Goal: Information Seeking & Learning: Understand process/instructions

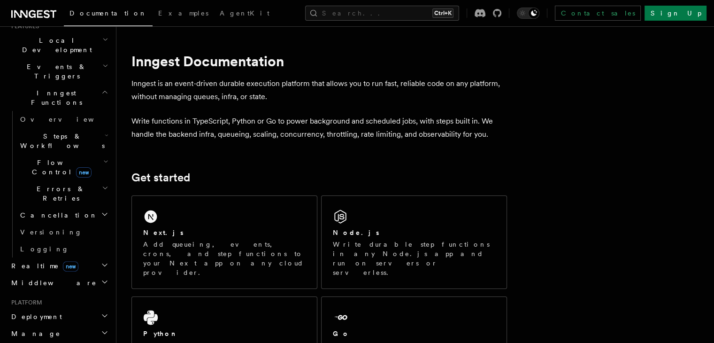
scroll to position [235, 0]
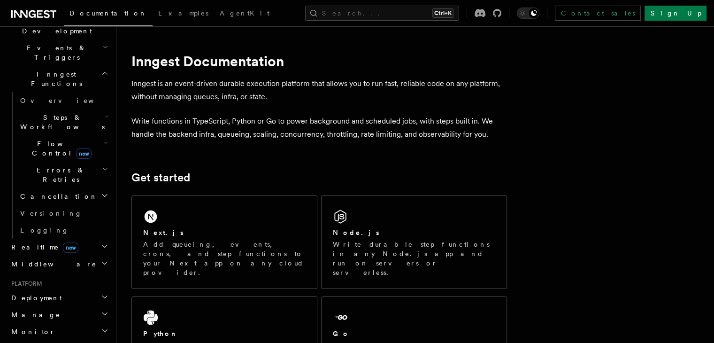
click at [42, 293] on span "Deployment" at bounding box center [35, 297] width 54 height 9
click at [38, 306] on link "Overview" at bounding box center [63, 314] width 94 height 17
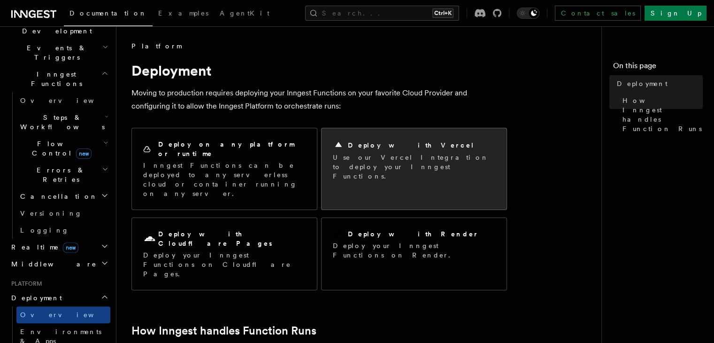
click at [399, 162] on p "Use our Vercel Integration to deploy your Inngest Functions." at bounding box center [414, 167] width 163 height 28
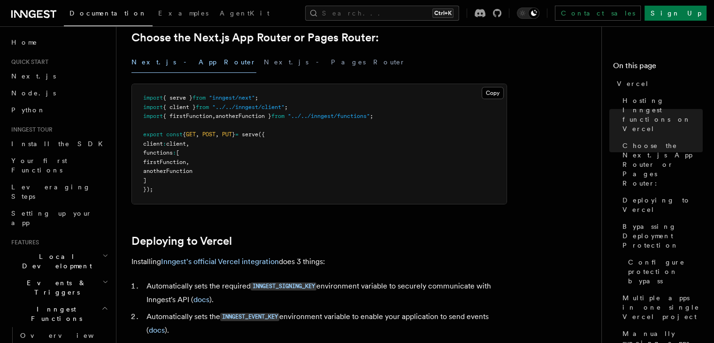
scroll to position [188, 0]
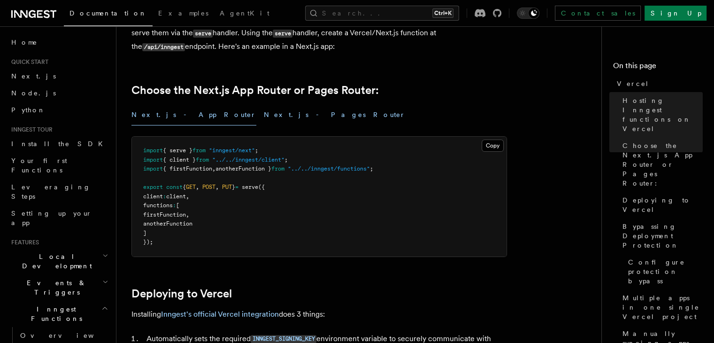
click at [264, 115] on button "Next.js - Pages Router" at bounding box center [335, 114] width 142 height 21
click at [147, 113] on button "Next.js - App Router" at bounding box center [194, 114] width 125 height 21
click at [264, 108] on button "Next.js - Pages Router" at bounding box center [335, 114] width 142 height 21
click at [168, 111] on button "Next.js - App Router" at bounding box center [194, 114] width 125 height 21
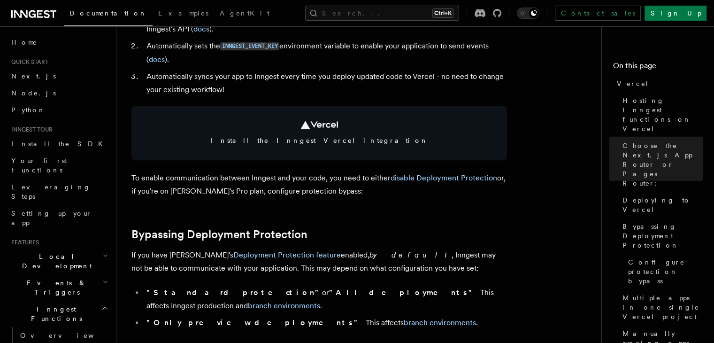
scroll to position [376, 0]
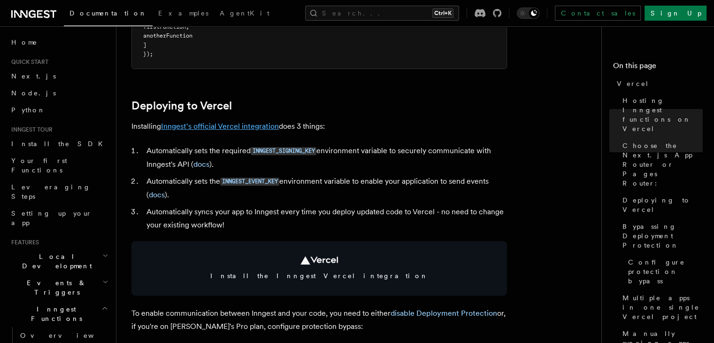
click at [225, 126] on link "Inngest's official Vercel integration" at bounding box center [220, 126] width 118 height 9
click at [261, 126] on link "Inngest's official Vercel integration" at bounding box center [220, 126] width 118 height 9
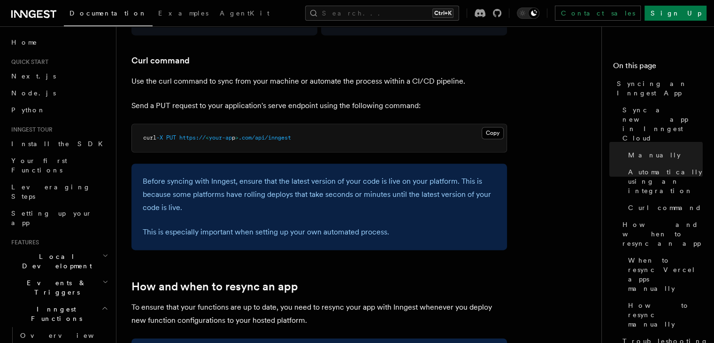
scroll to position [1362, 0]
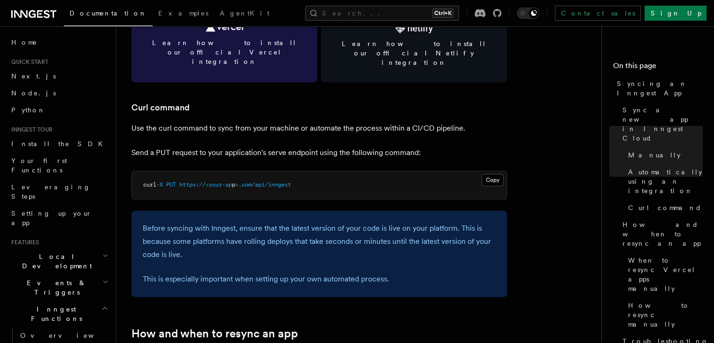
click at [237, 44] on span "Learn how to install our official Vercel integration" at bounding box center [224, 52] width 163 height 28
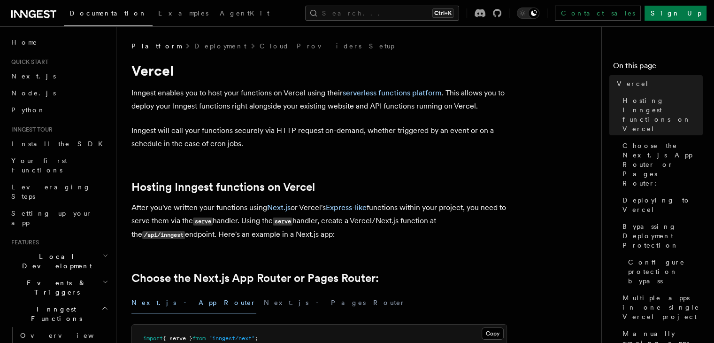
scroll to position [141, 0]
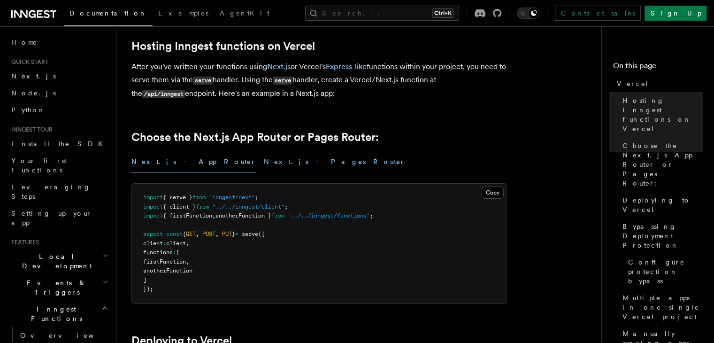
click at [264, 156] on button "Next.js - Pages Router" at bounding box center [335, 161] width 142 height 21
click at [184, 161] on button "Next.js - App Router" at bounding box center [194, 161] width 125 height 21
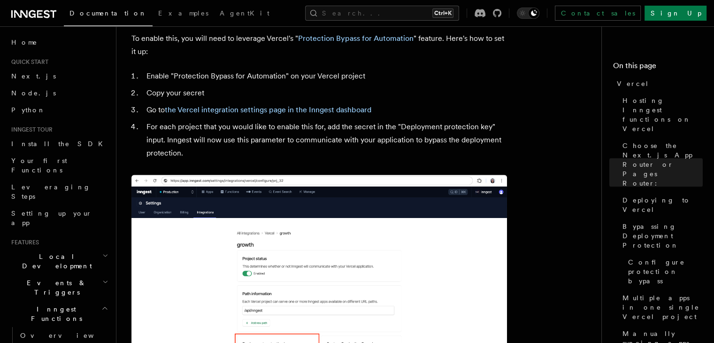
scroll to position [1080, 0]
